Goal: Information Seeking & Learning: Learn about a topic

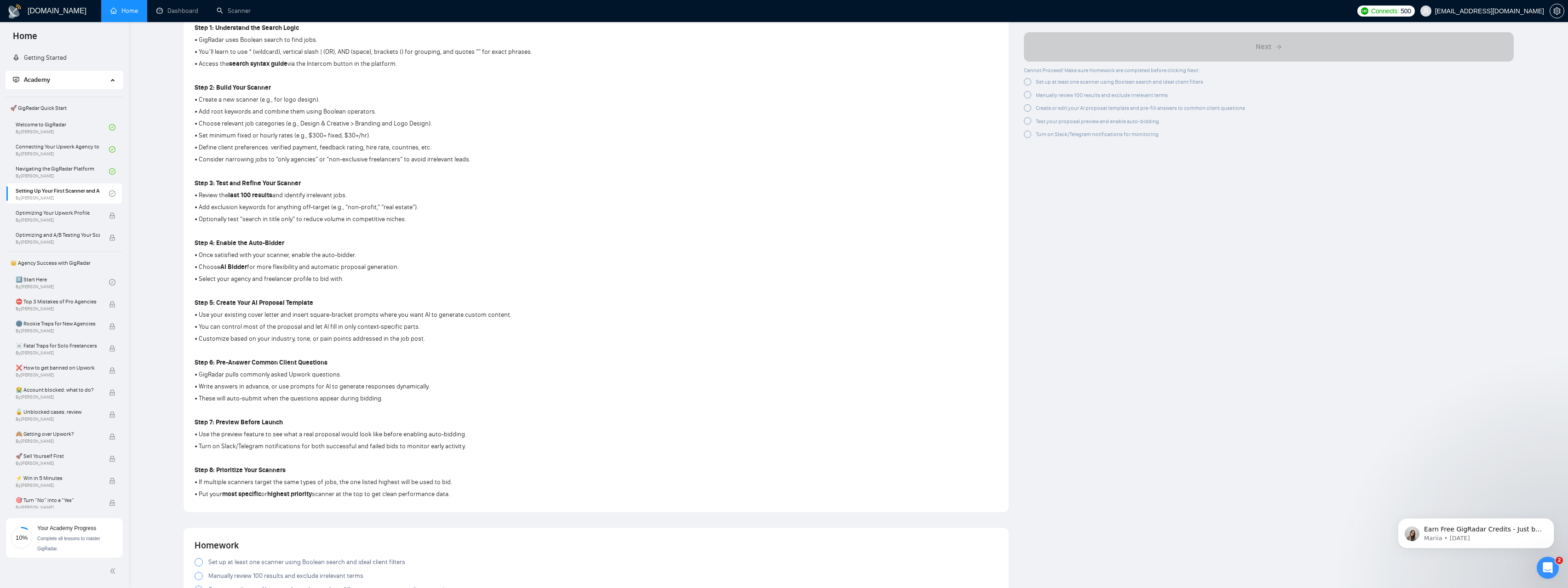
scroll to position [835, 0]
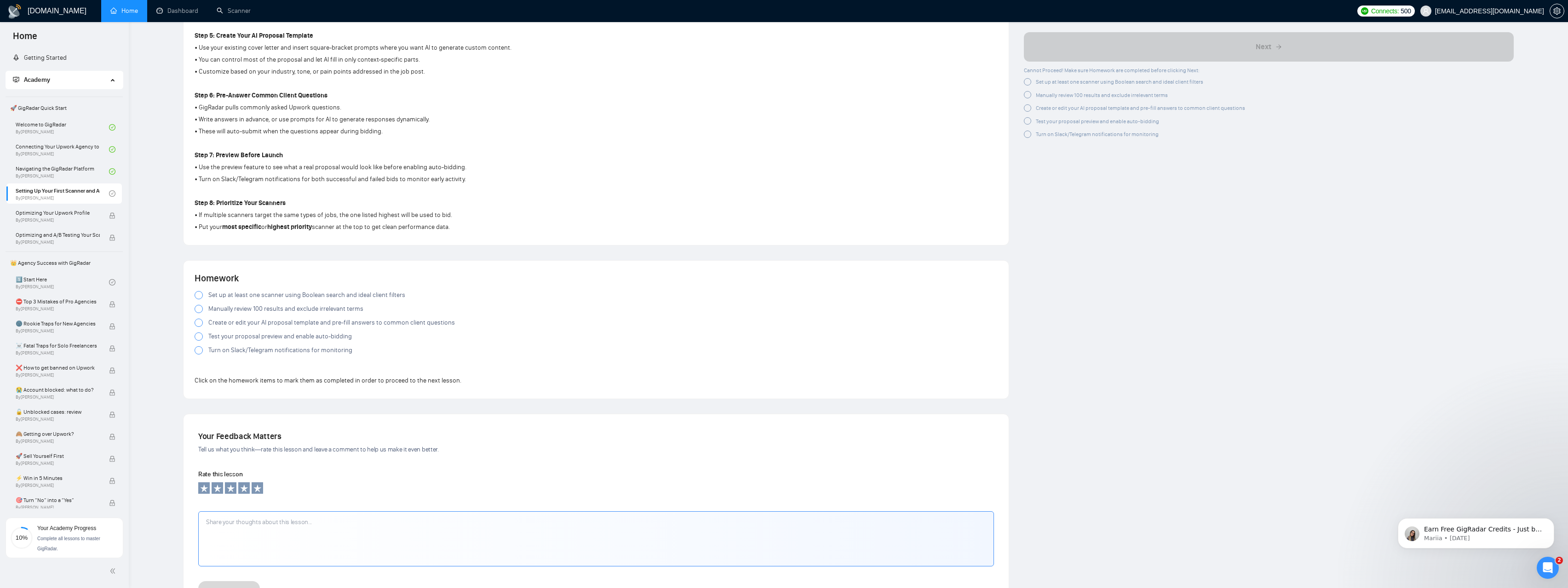
click at [211, 295] on span "Set up at least one scanner using Boolean search and ideal client filters" at bounding box center [306, 295] width 197 height 10
click at [219, 309] on span "Manually review 100 results and exclude irrelevant terms" at bounding box center [285, 309] width 155 height 10
click at [221, 322] on span "Create or edit your AI proposal template and pre-fill answers to common client …" at bounding box center [331, 323] width 247 height 10
click at [224, 337] on span "Test your proposal preview and enable auto-bidding" at bounding box center [280, 337] width 144 height 10
click at [225, 349] on span "Turn on Slack/Telegram notifications for monitoring" at bounding box center [280, 350] width 144 height 10
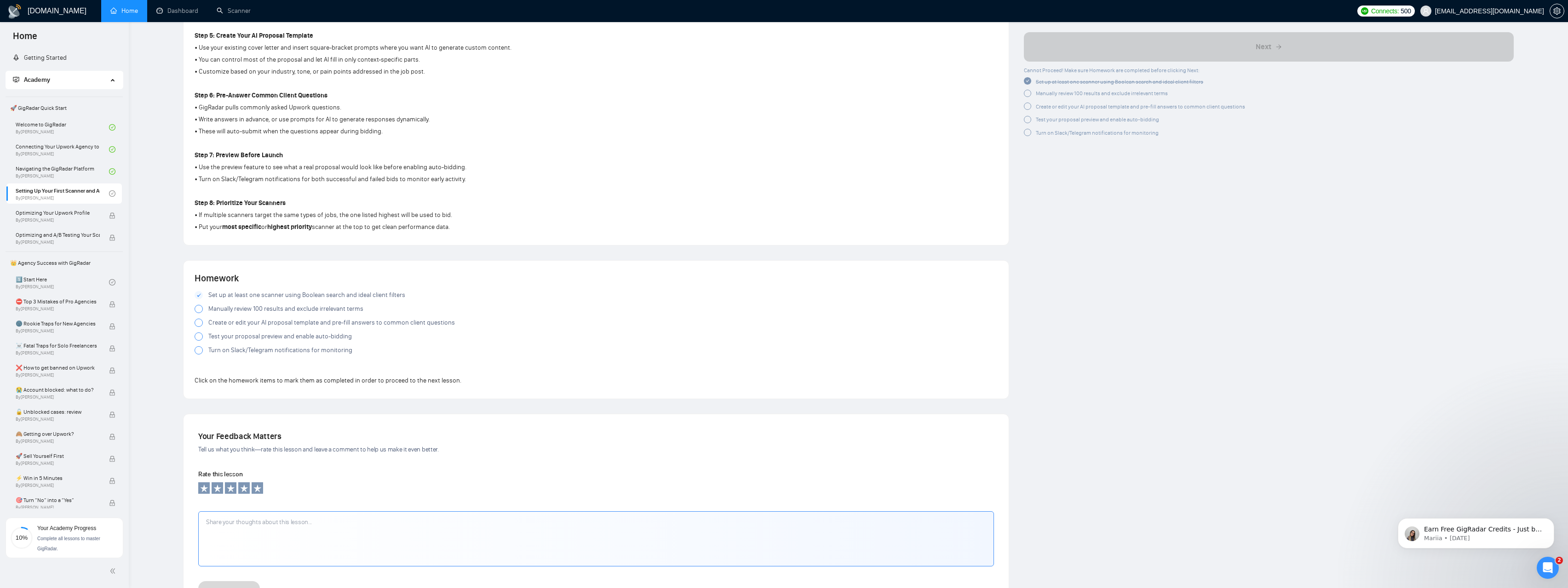
click at [200, 309] on div at bounding box center [199, 309] width 9 height 9
click at [198, 323] on div at bounding box center [199, 323] width 9 height 9
click at [200, 338] on div at bounding box center [199, 337] width 9 height 9
click at [199, 349] on div at bounding box center [199, 351] width 9 height 9
click at [199, 353] on div at bounding box center [199, 351] width 9 height 9
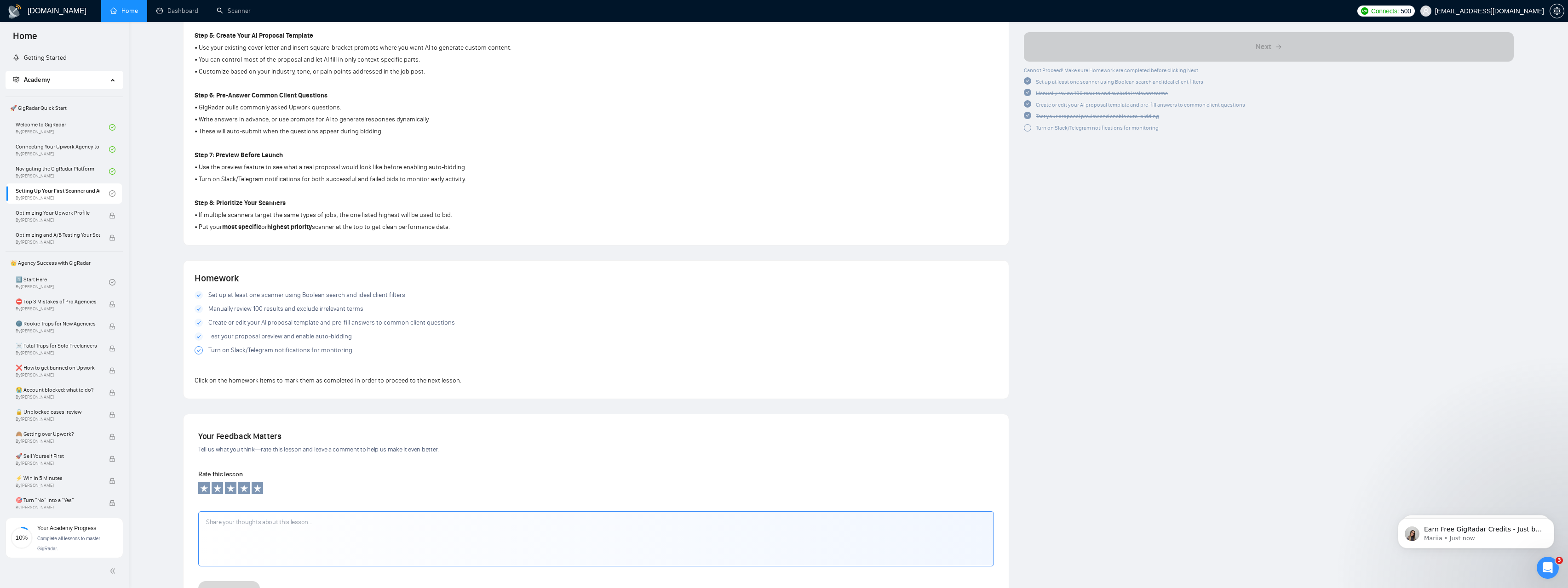
scroll to position [824, 0]
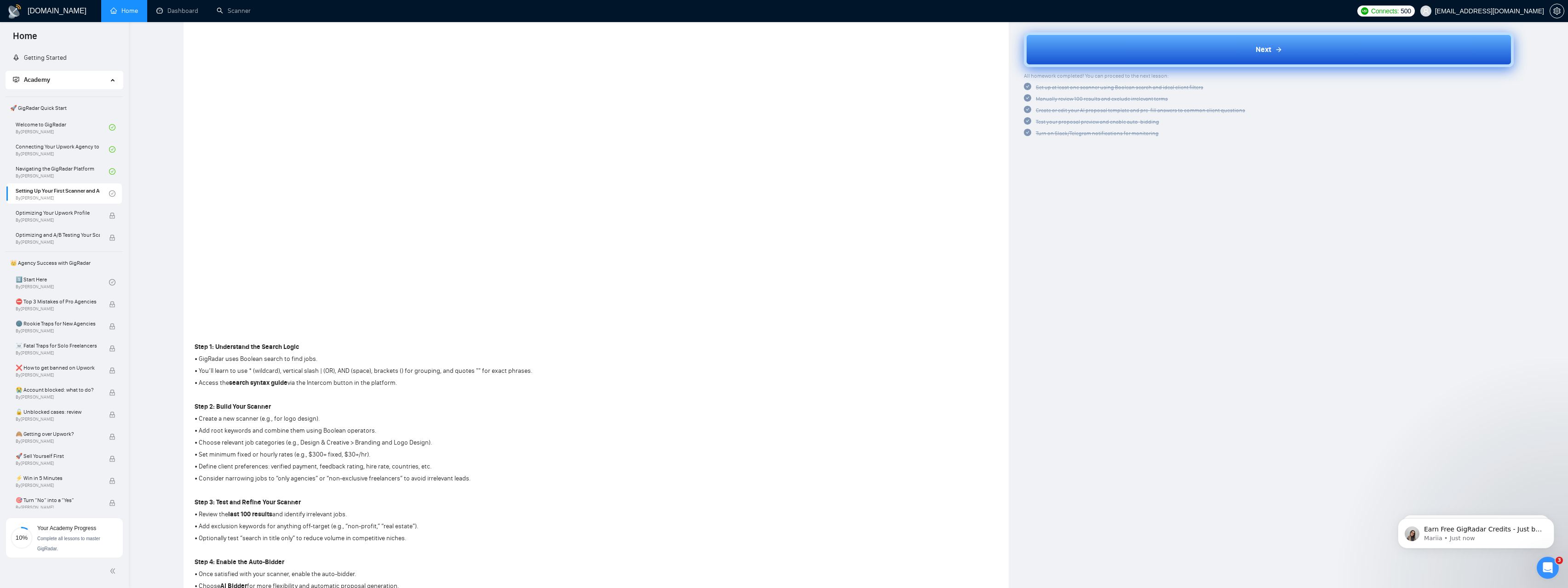
click at [1300, 61] on button "Next" at bounding box center [1269, 49] width 490 height 35
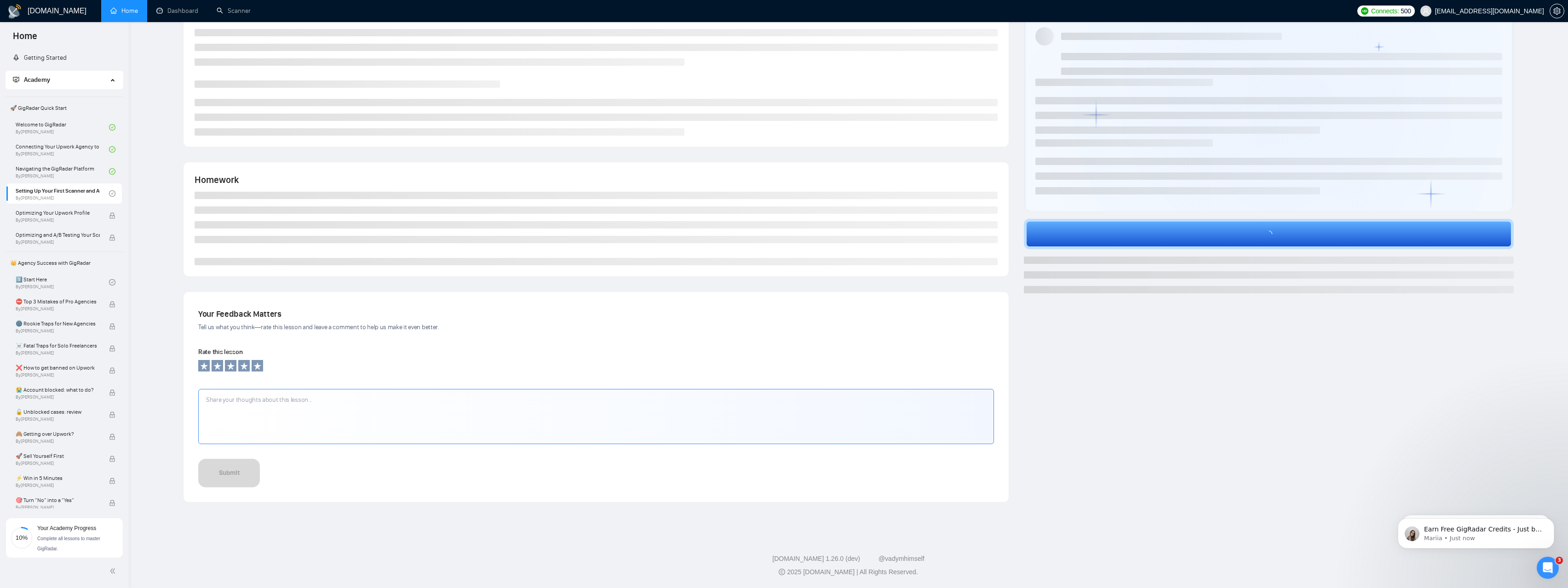
scroll to position [38, 0]
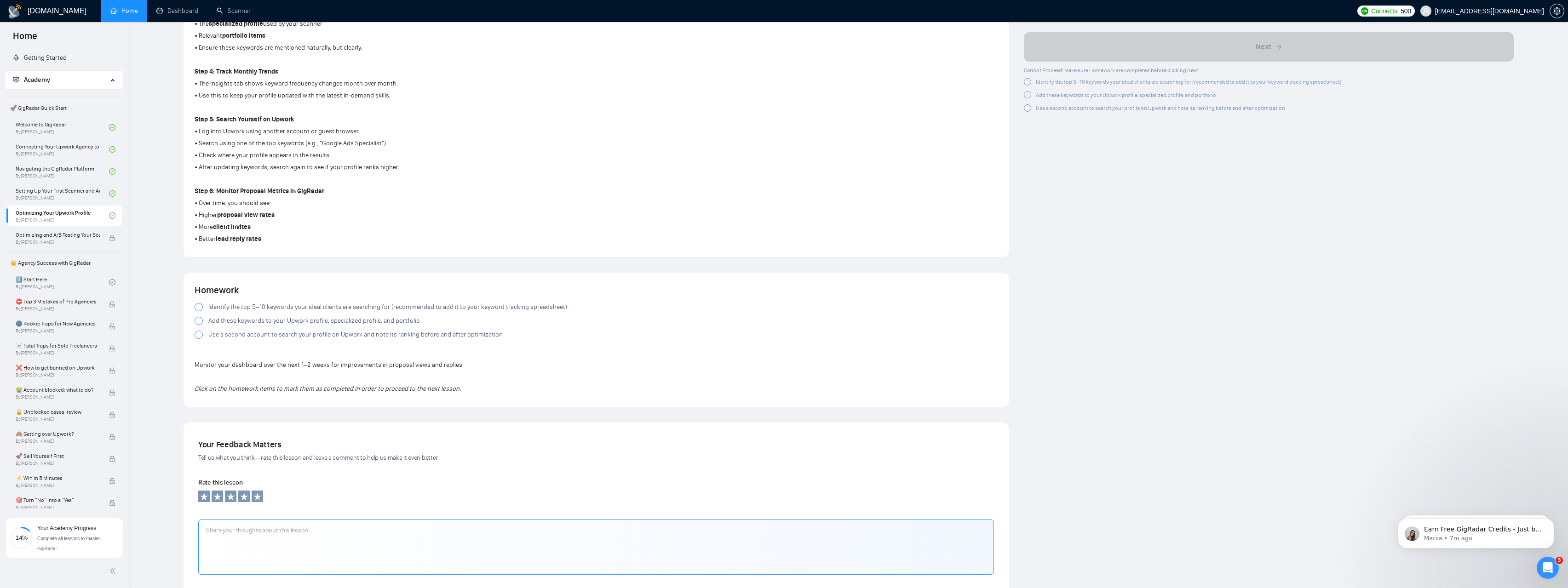
scroll to position [796, 0]
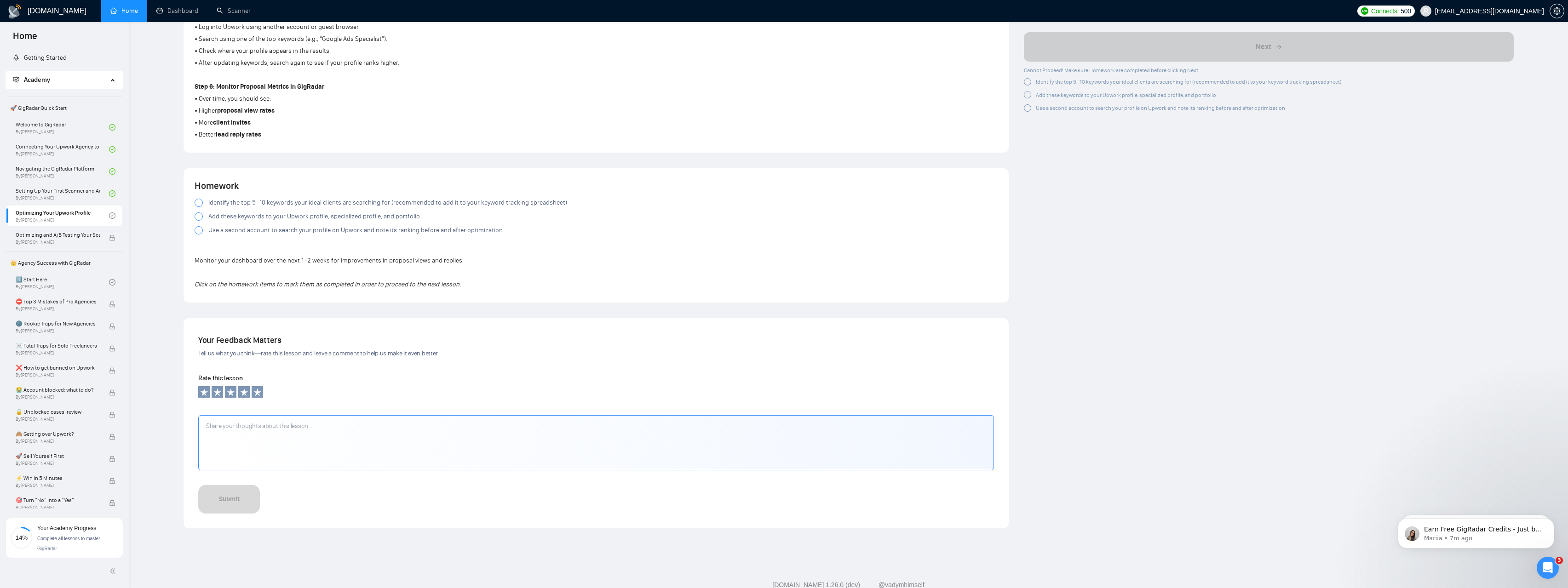
click at [198, 201] on div at bounding box center [199, 203] width 9 height 9
click at [198, 212] on div at bounding box center [199, 217] width 9 height 9
click at [198, 229] on div at bounding box center [199, 231] width 9 height 9
click at [200, 215] on div at bounding box center [199, 217] width 9 height 9
click at [199, 217] on div at bounding box center [199, 217] width 9 height 9
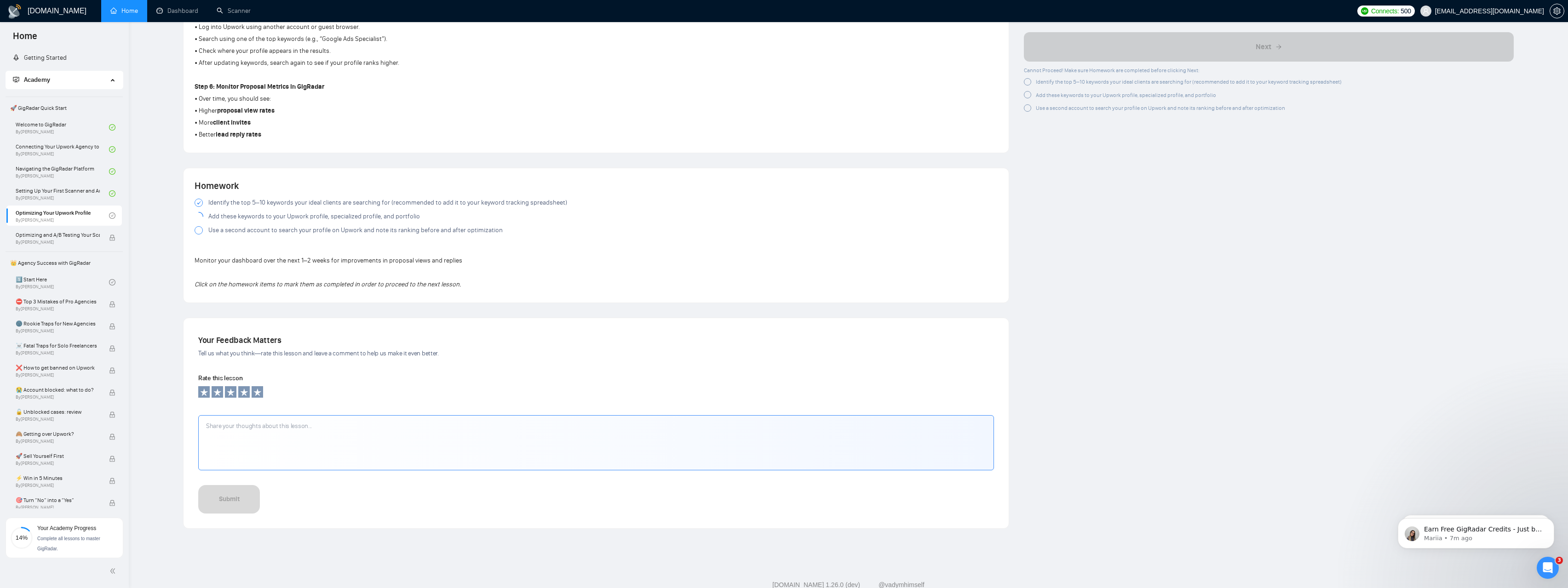
click at [198, 231] on div at bounding box center [199, 231] width 9 height 9
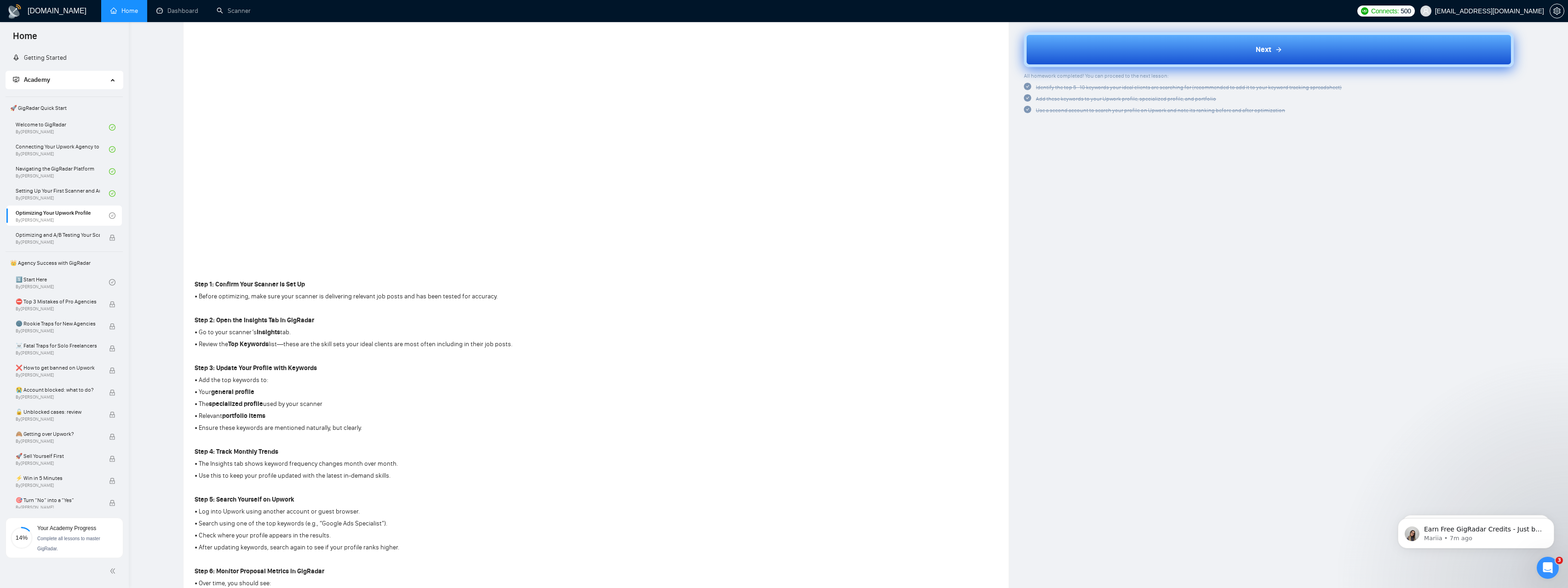
click at [1183, 53] on button "Next" at bounding box center [1269, 49] width 490 height 35
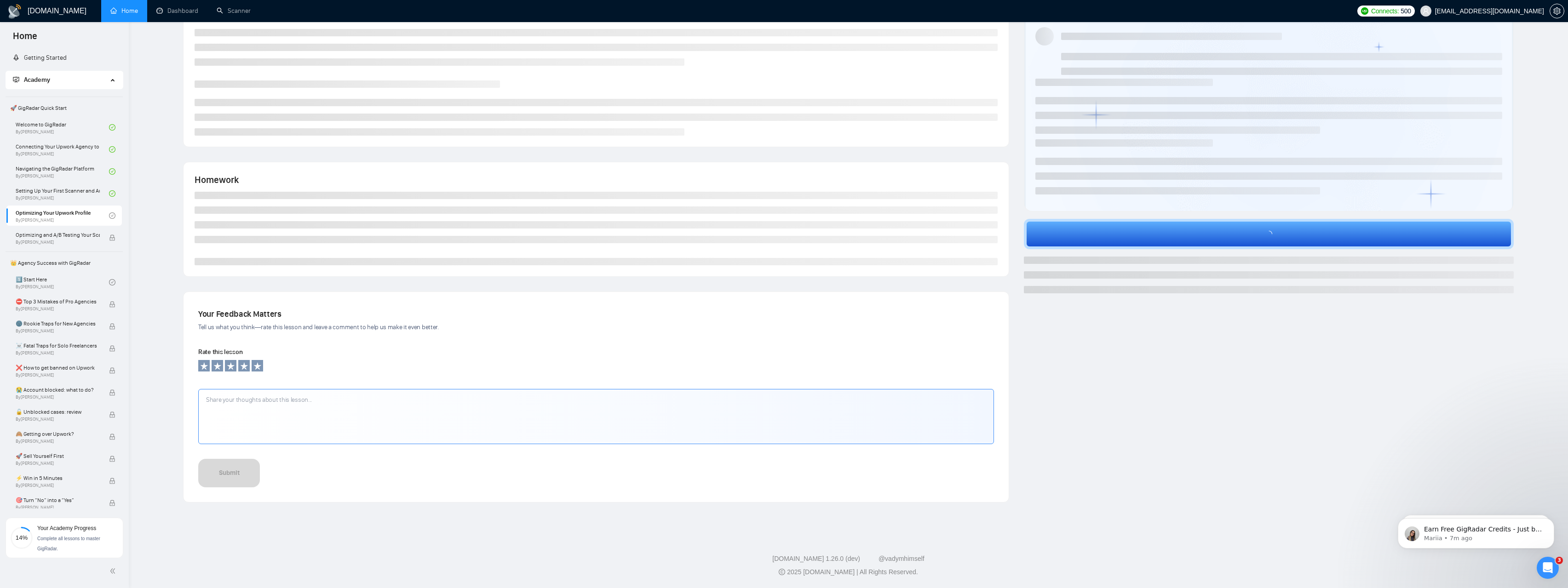
scroll to position [38, 0]
